Goal: Task Accomplishment & Management: Use online tool/utility

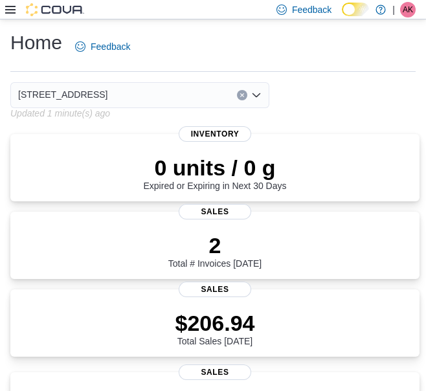
click at [8, 6] on icon at bounding box center [10, 10] width 10 height 8
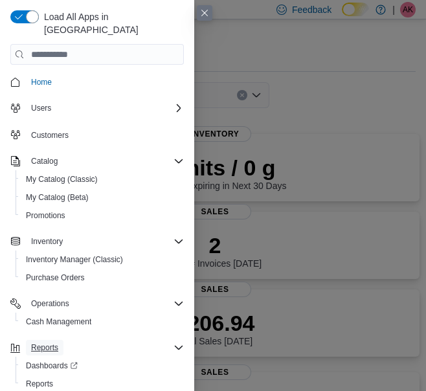
click at [44, 342] on span "Reports" at bounding box center [44, 347] width 27 height 10
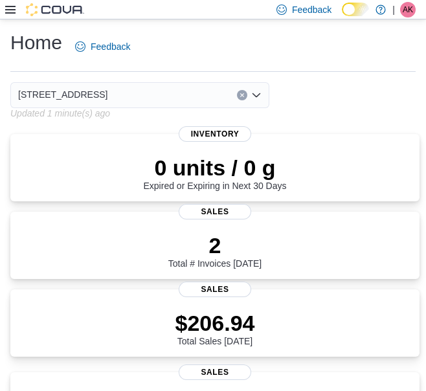
click at [6, 10] on icon at bounding box center [10, 10] width 10 height 10
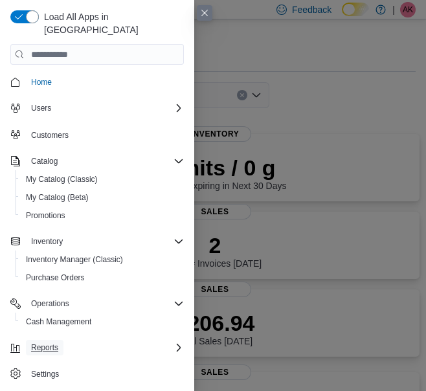
click at [50, 342] on span "Reports" at bounding box center [44, 347] width 27 height 10
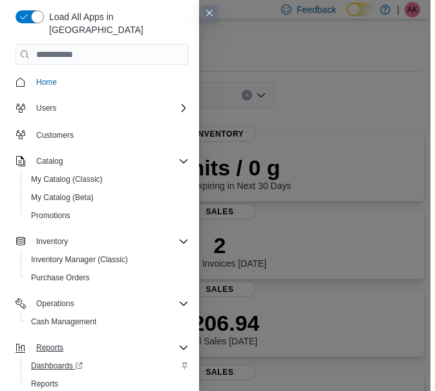
scroll to position [3, 0]
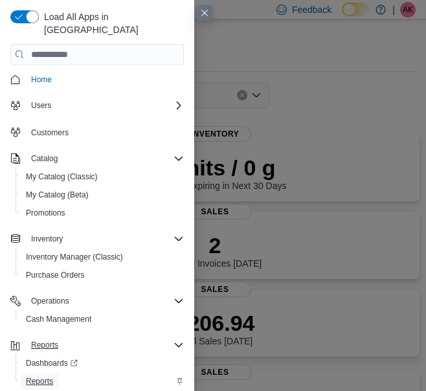
click at [46, 376] on span "Reports" at bounding box center [39, 381] width 27 height 10
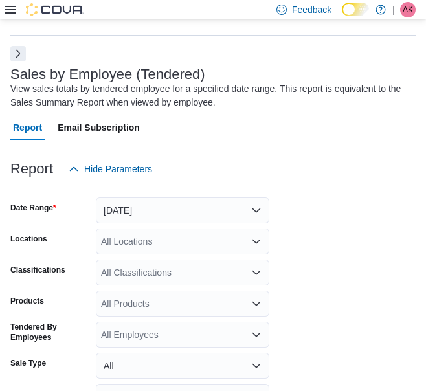
scroll to position [43, 0]
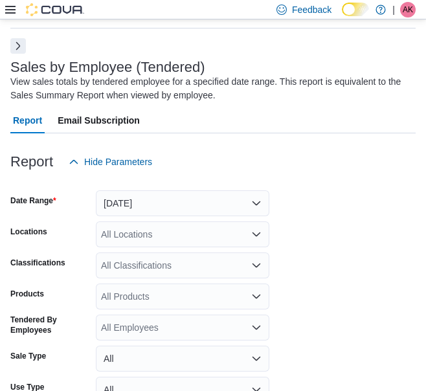
click at [16, 47] on button "Next" at bounding box center [18, 46] width 16 height 16
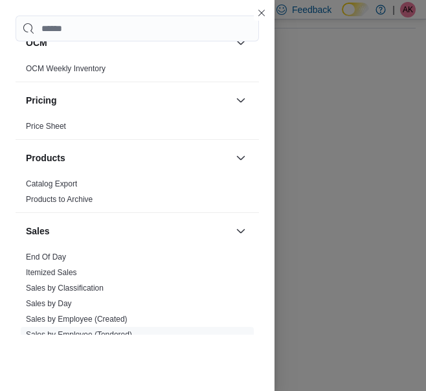
scroll to position [596, 0]
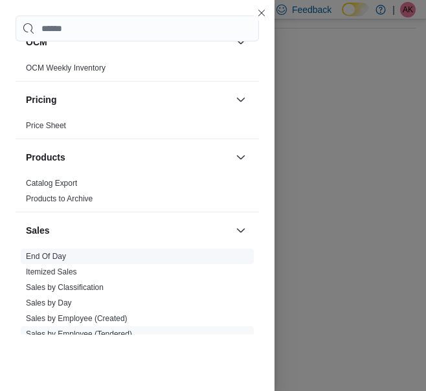
click at [47, 255] on link "End Of Day" at bounding box center [46, 256] width 40 height 9
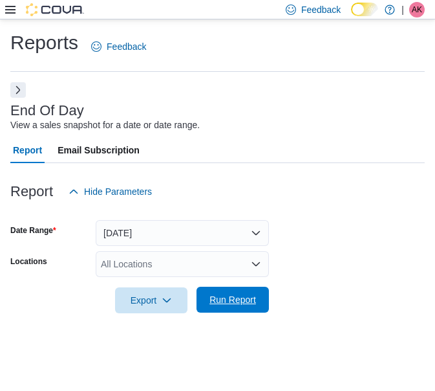
click at [219, 299] on span "Run Report" at bounding box center [233, 299] width 47 height 13
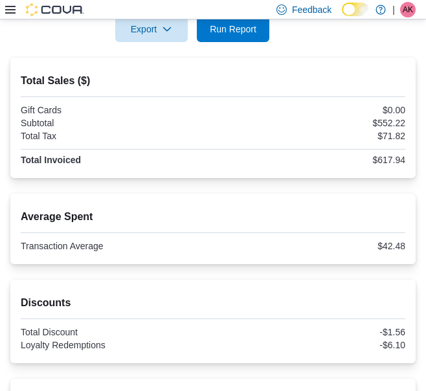
scroll to position [270, 0]
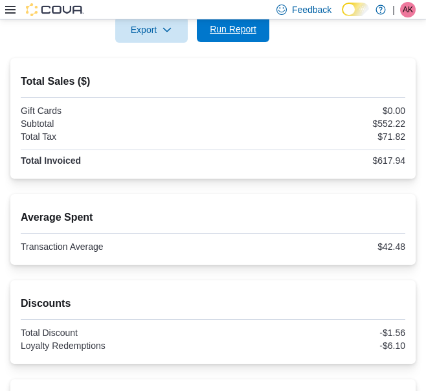
click at [241, 37] on span "Run Report" at bounding box center [232, 29] width 57 height 26
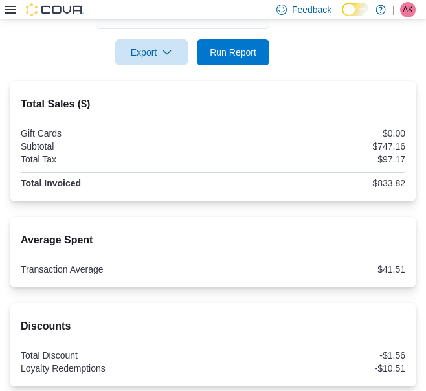
scroll to position [0, 0]
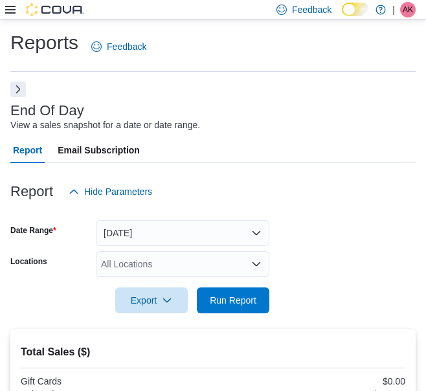
click at [21, 91] on button "Next" at bounding box center [18, 89] width 16 height 16
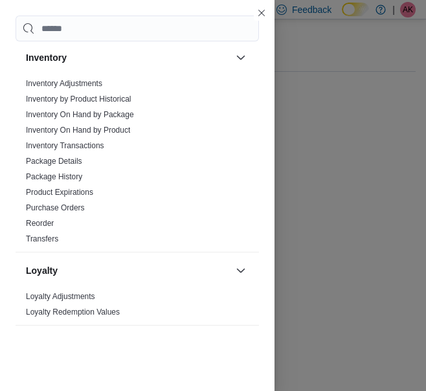
scroll to position [295, 0]
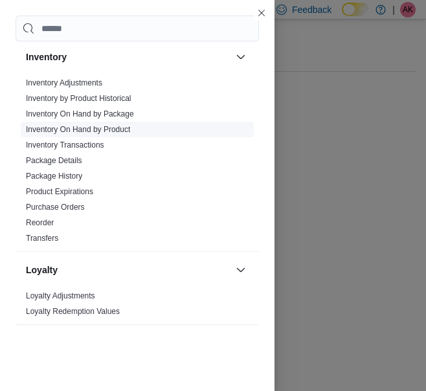
click at [85, 125] on link "Inventory On Hand by Product" at bounding box center [78, 129] width 104 height 9
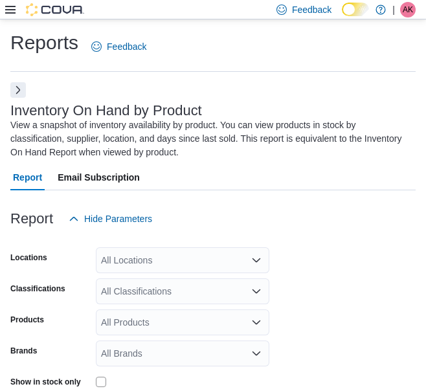
scroll to position [57, 0]
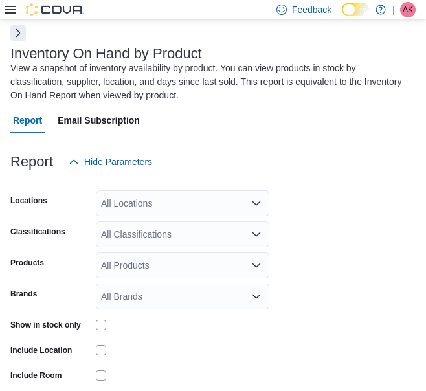
click at [147, 204] on div "All Locations" at bounding box center [182, 203] width 173 height 26
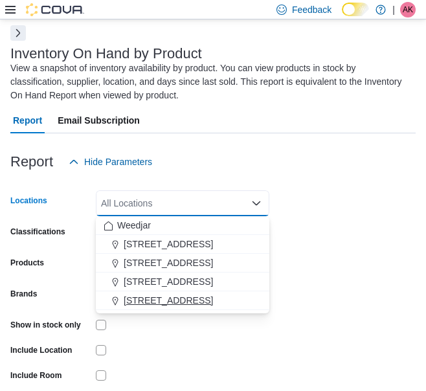
click at [134, 301] on span "809 Yonge St" at bounding box center [168, 300] width 89 height 13
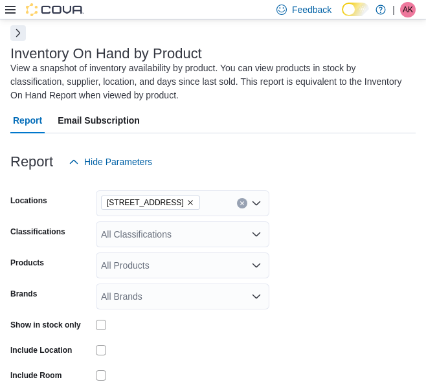
click at [330, 230] on form "Locations 809 Yonge St Classifications All Classifications Products All Product…" at bounding box center [212, 311] width 405 height 272
click at [232, 232] on div "All Classifications" at bounding box center [182, 234] width 173 height 26
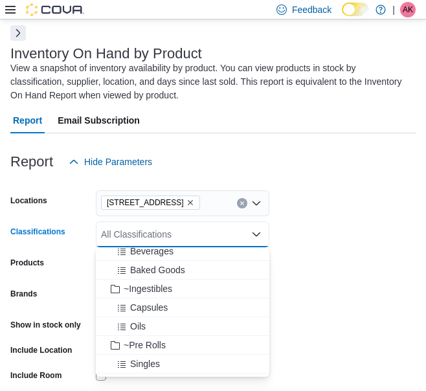
scroll to position [175, 0]
click at [143, 308] on span "Capsules" at bounding box center [149, 306] width 38 height 13
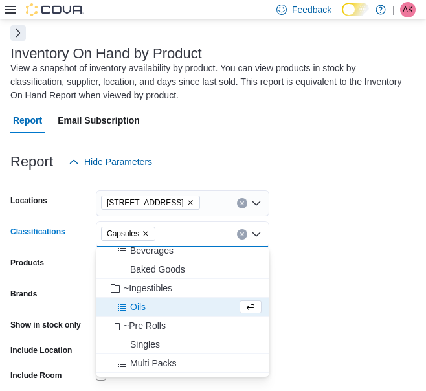
click at [140, 303] on span "Oils" at bounding box center [138, 306] width 16 height 13
click at [185, 289] on div "~Ingestibles" at bounding box center [182, 287] width 158 height 13
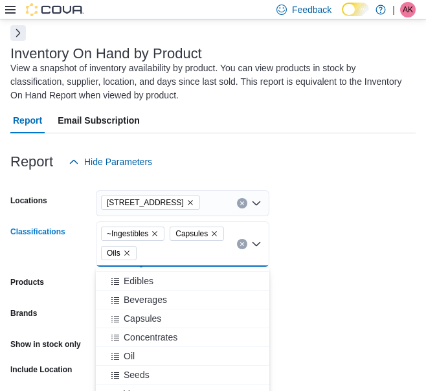
scroll to position [1103, 0]
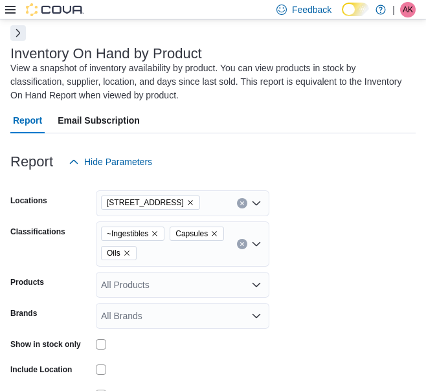
click at [316, 321] on form "Locations 809 Yonge St Classifications ~Ingestibles Capsules Oils Products All …" at bounding box center [212, 320] width 405 height 291
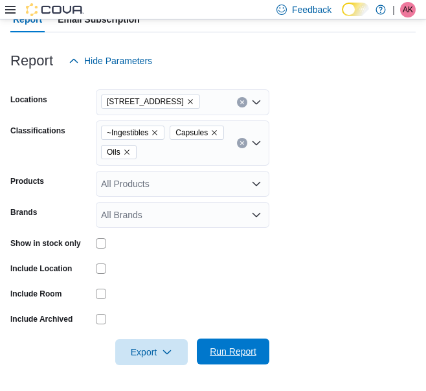
click at [235, 340] on span "Run Report" at bounding box center [232, 351] width 57 height 26
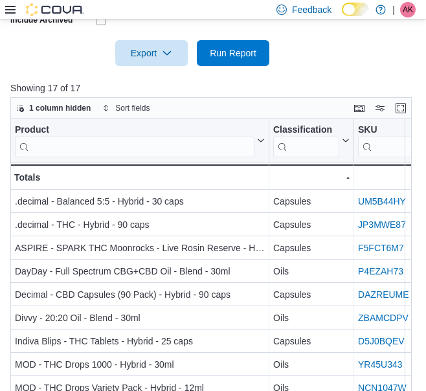
scroll to position [457, 0]
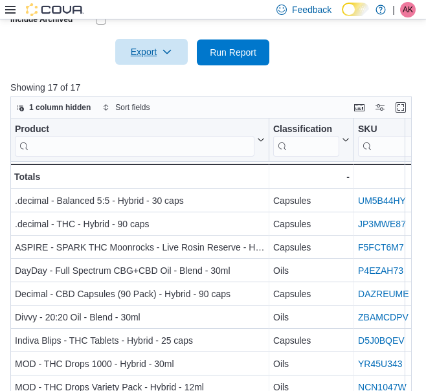
click at [164, 55] on icon "button" at bounding box center [167, 52] width 10 height 10
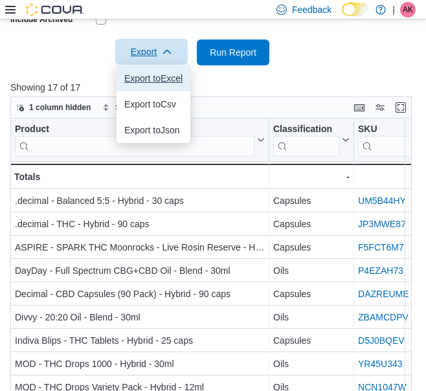
click at [156, 76] on span "Export to Excel" at bounding box center [153, 78] width 58 height 10
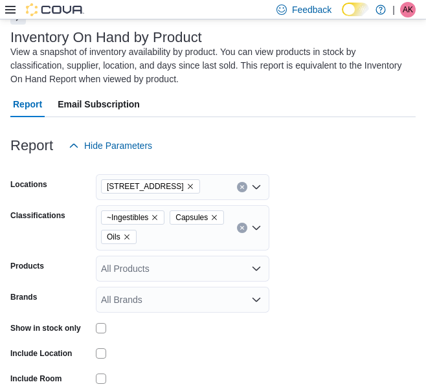
scroll to position [72, 0]
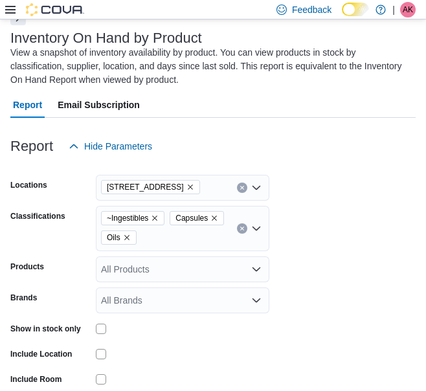
click at [256, 228] on icon "Open list of options" at bounding box center [256, 228] width 10 height 10
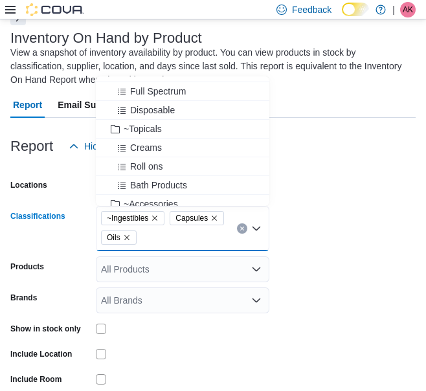
scroll to position [445, 0]
click at [155, 128] on span "~Topicals" at bounding box center [143, 128] width 38 height 13
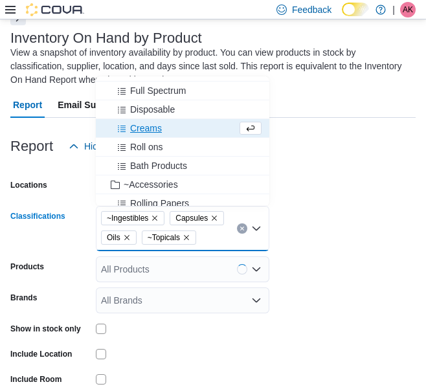
click at [313, 263] on form "Locations 809 Yonge St Classifications ~Ingestibles Capsules Oils ~Topicals Com…" at bounding box center [212, 304] width 405 height 291
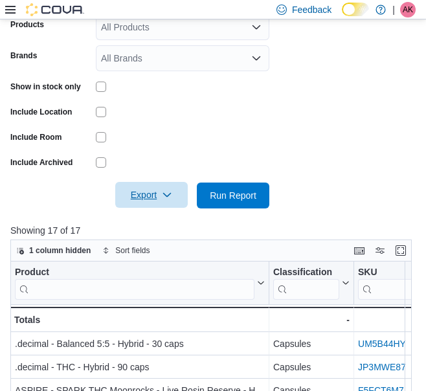
scroll to position [315, 0]
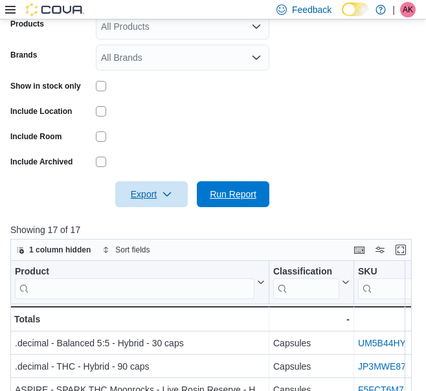
click at [222, 198] on span "Run Report" at bounding box center [233, 194] width 47 height 13
click at [168, 193] on icon "button" at bounding box center [167, 194] width 10 height 10
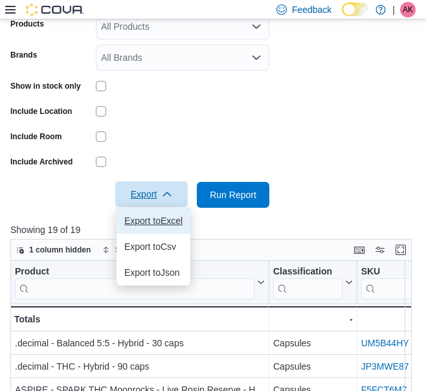
click at [150, 224] on span "Export to Excel" at bounding box center [153, 220] width 58 height 10
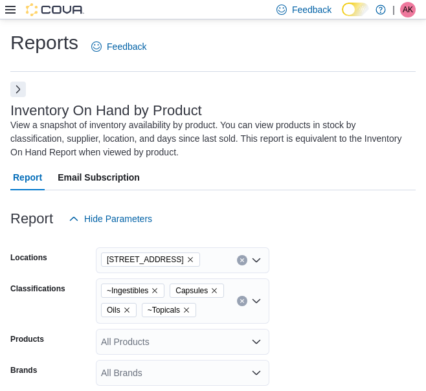
click at [17, 89] on button "Next" at bounding box center [18, 89] width 16 height 16
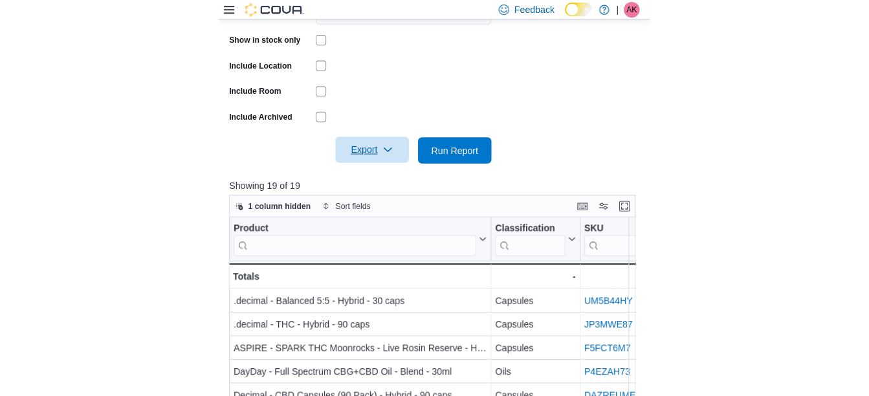
scroll to position [361, 0]
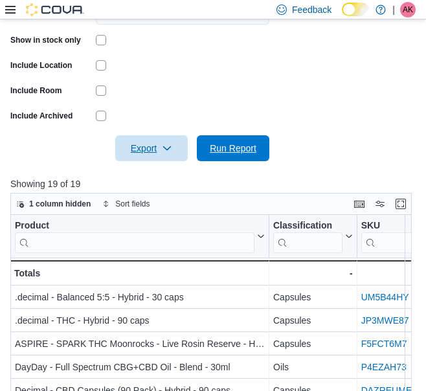
click at [240, 145] on span "Run Report" at bounding box center [233, 148] width 47 height 13
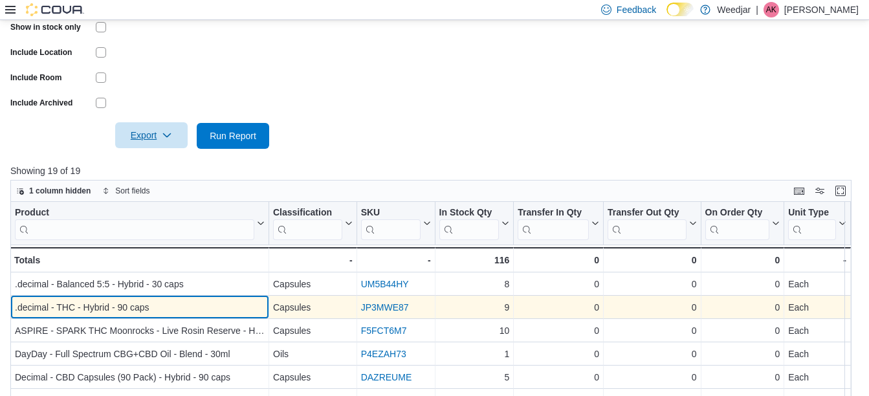
click at [193, 309] on div ".decimal - THC - Hybrid - 90 caps" at bounding box center [140, 307] width 250 height 16
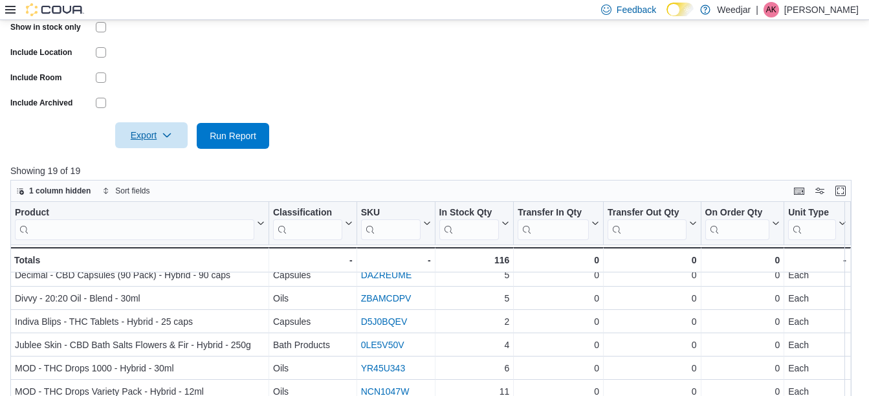
scroll to position [0, 0]
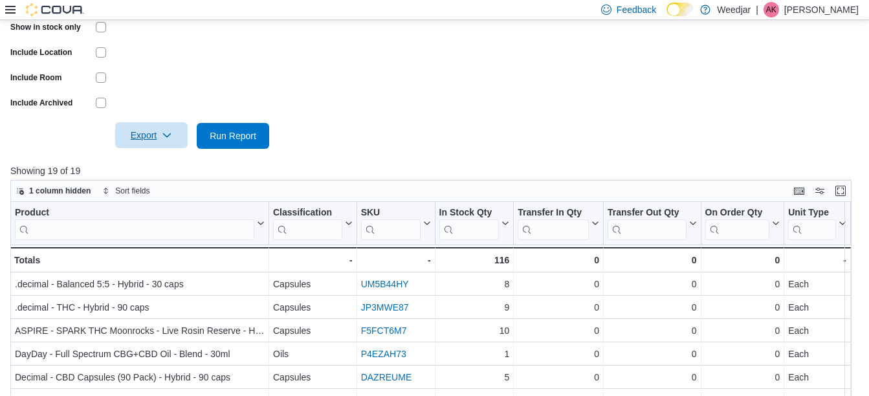
click at [161, 131] on span "Export" at bounding box center [151, 135] width 57 height 26
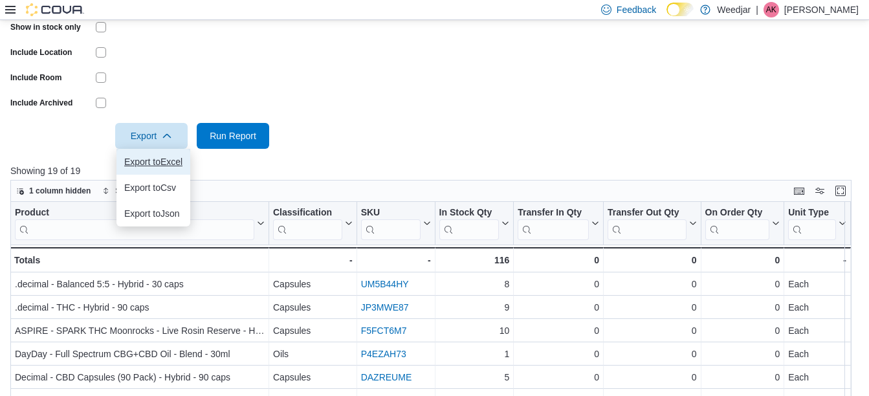
click at [164, 160] on span "Export to Excel" at bounding box center [153, 162] width 58 height 10
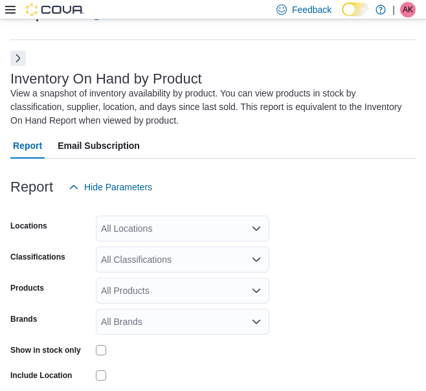
scroll to position [57, 0]
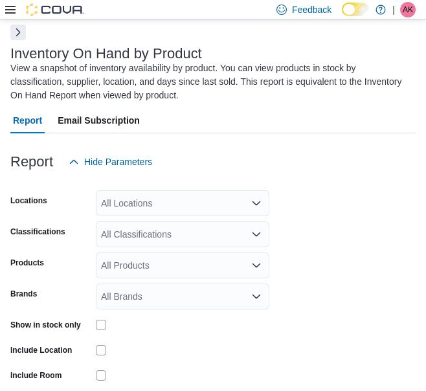
click at [16, 34] on button "Next" at bounding box center [18, 33] width 16 height 16
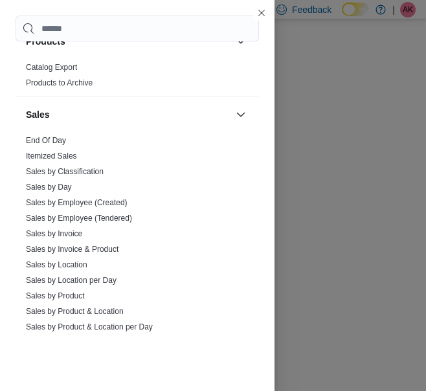
scroll to position [713, 0]
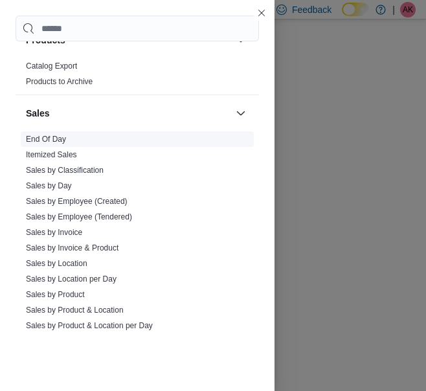
click at [53, 138] on link "End Of Day" at bounding box center [46, 139] width 40 height 9
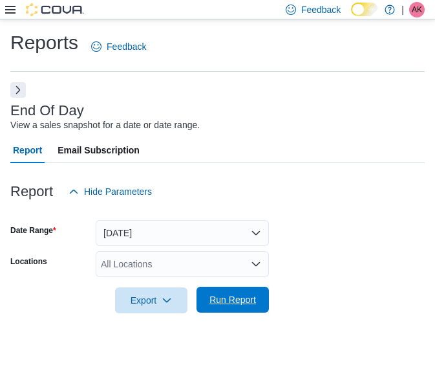
click at [225, 297] on span "Run Report" at bounding box center [233, 299] width 47 height 13
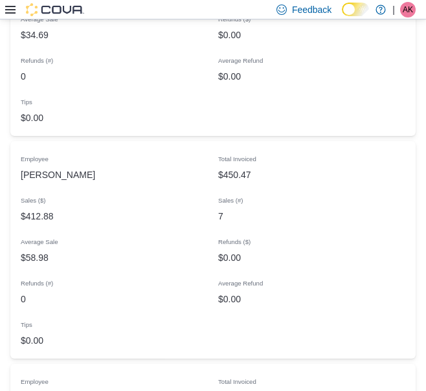
scroll to position [1350, 0]
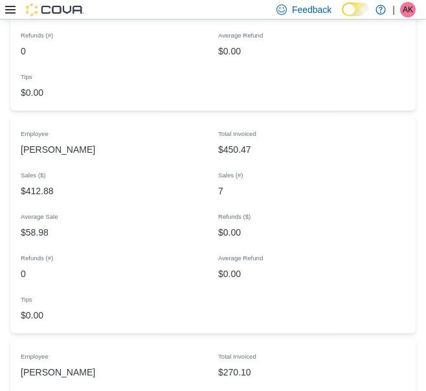
click at [107, 323] on div "$0.00" at bounding box center [114, 315] width 197 height 26
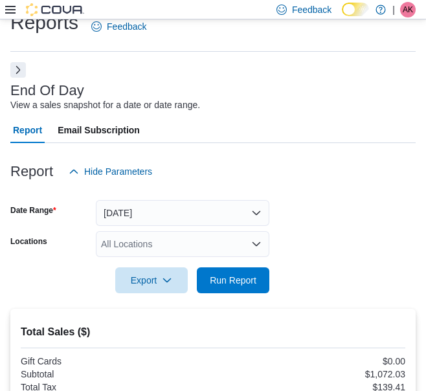
scroll to position [0, 0]
